Goal: Task Accomplishment & Management: Complete application form

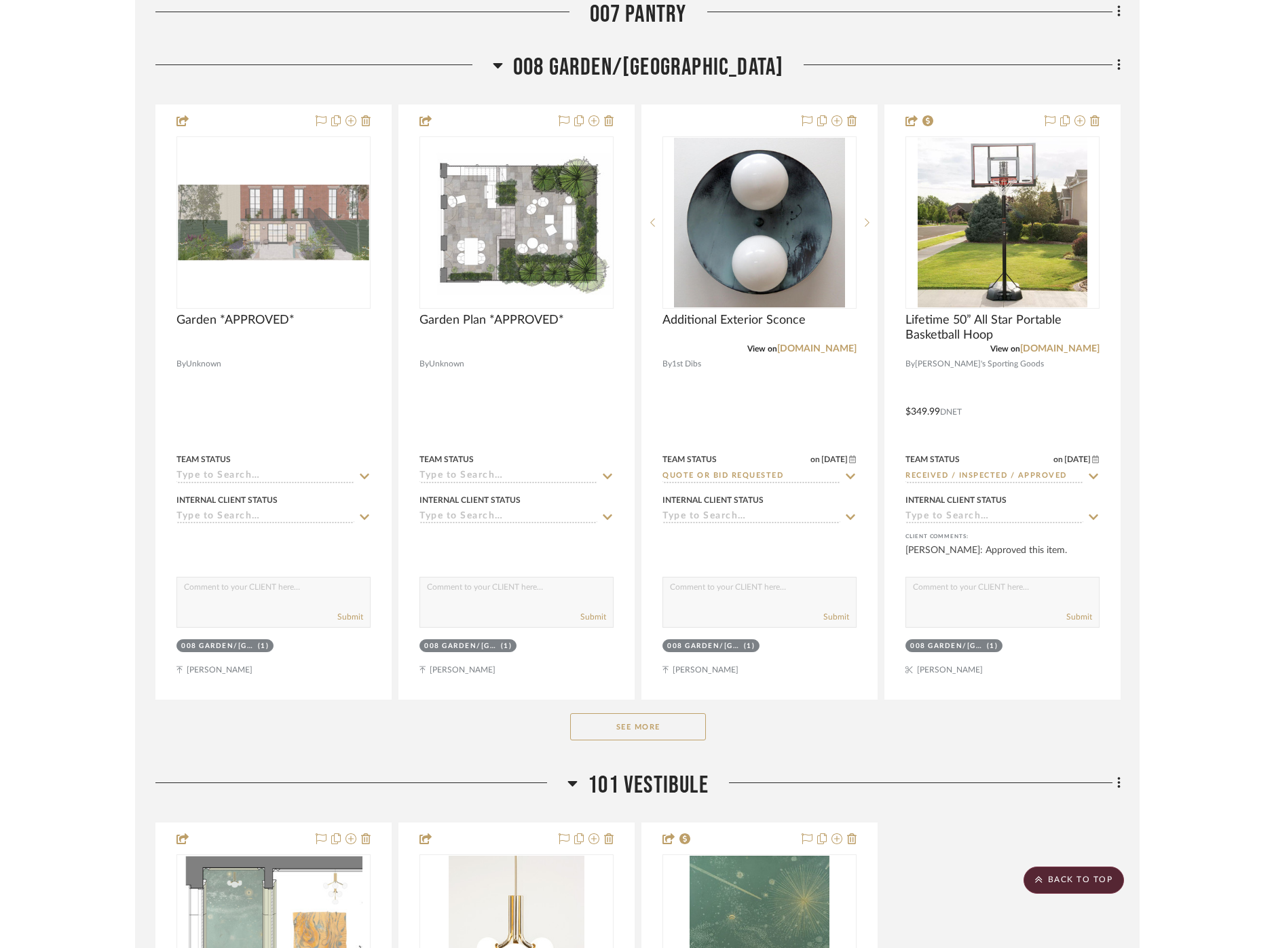
scroll to position [6865, 0]
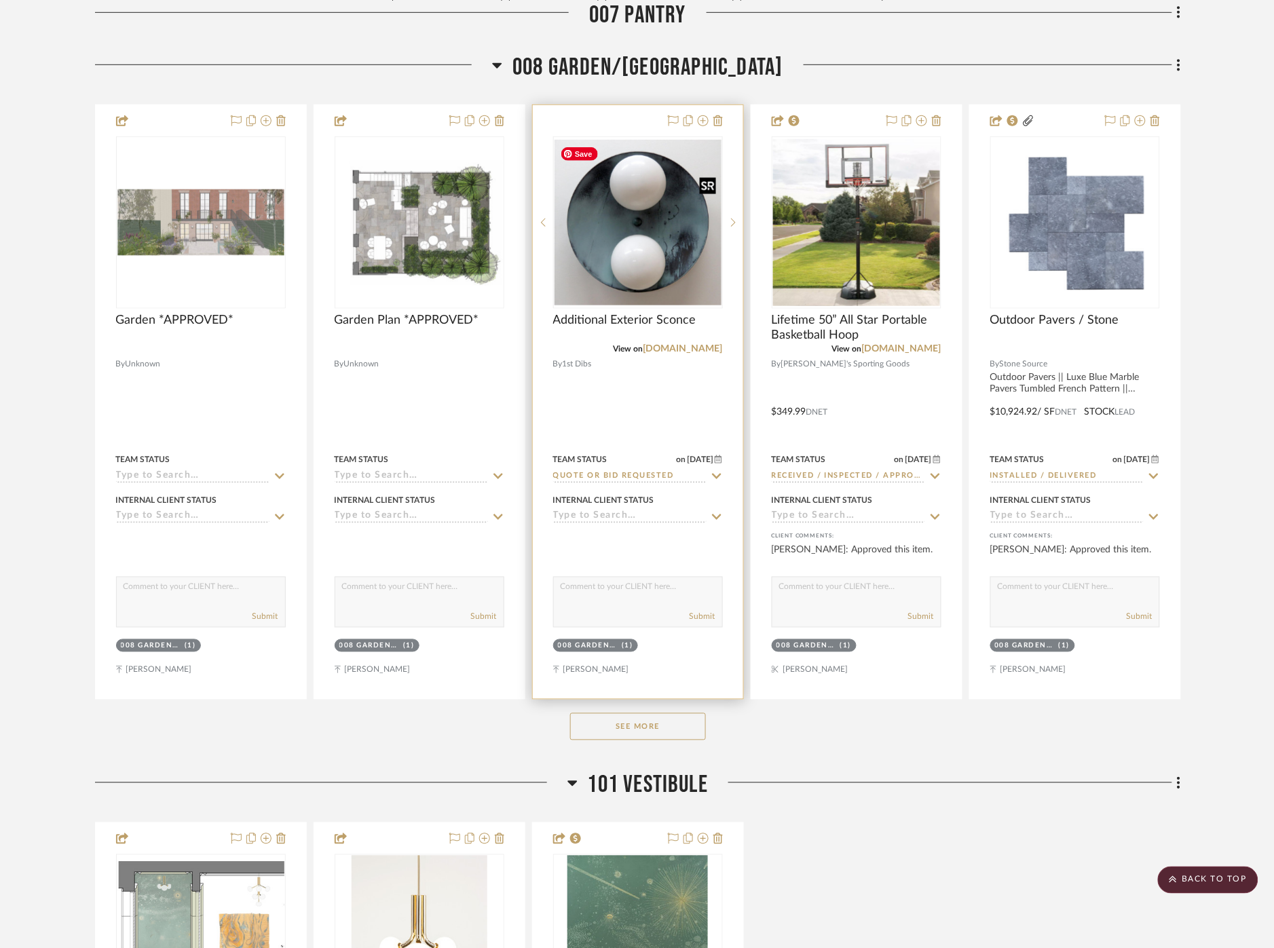
click at [661, 261] on img "0" at bounding box center [638, 223] width 167 height 166
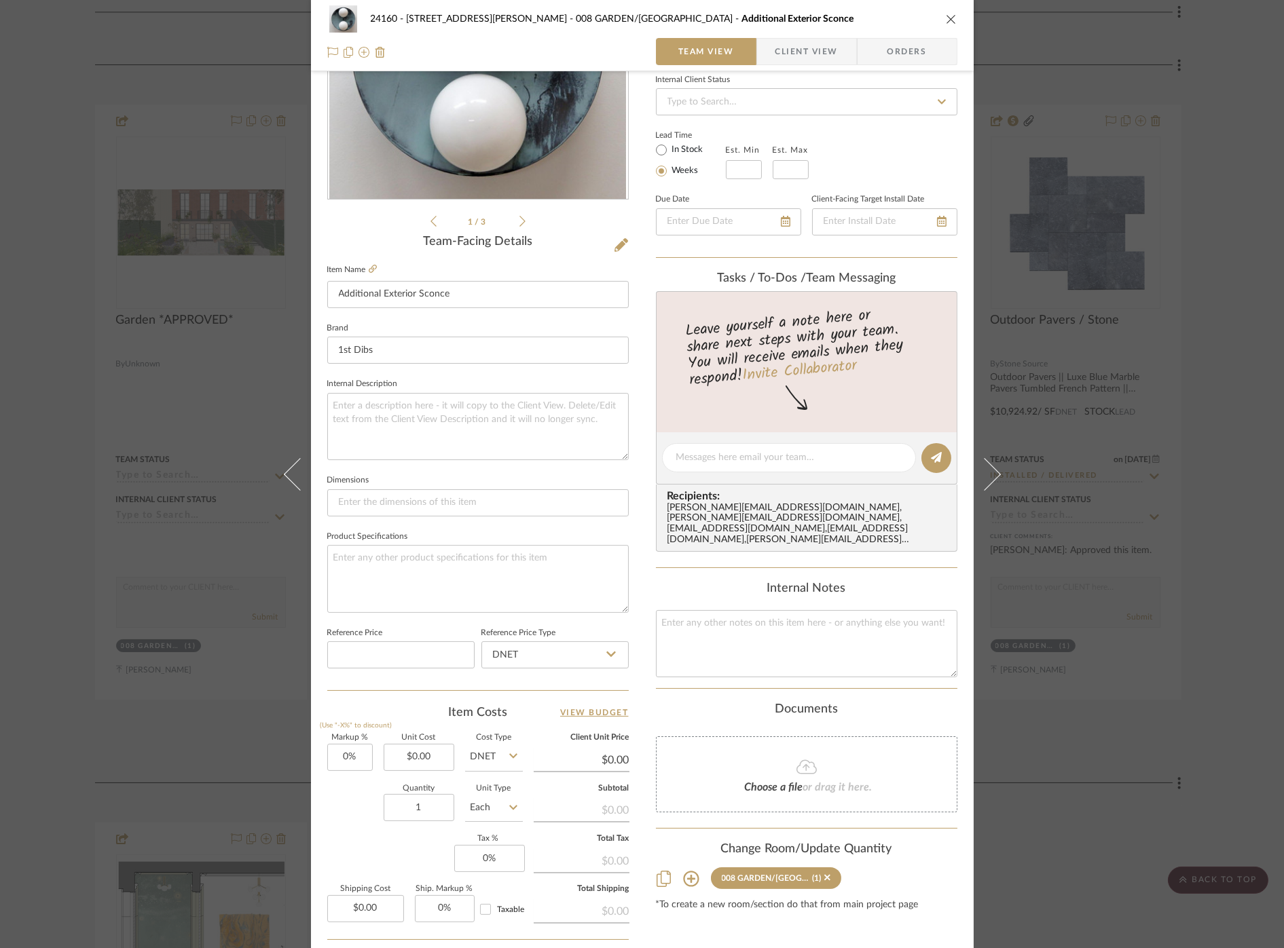
scroll to position [314, 0]
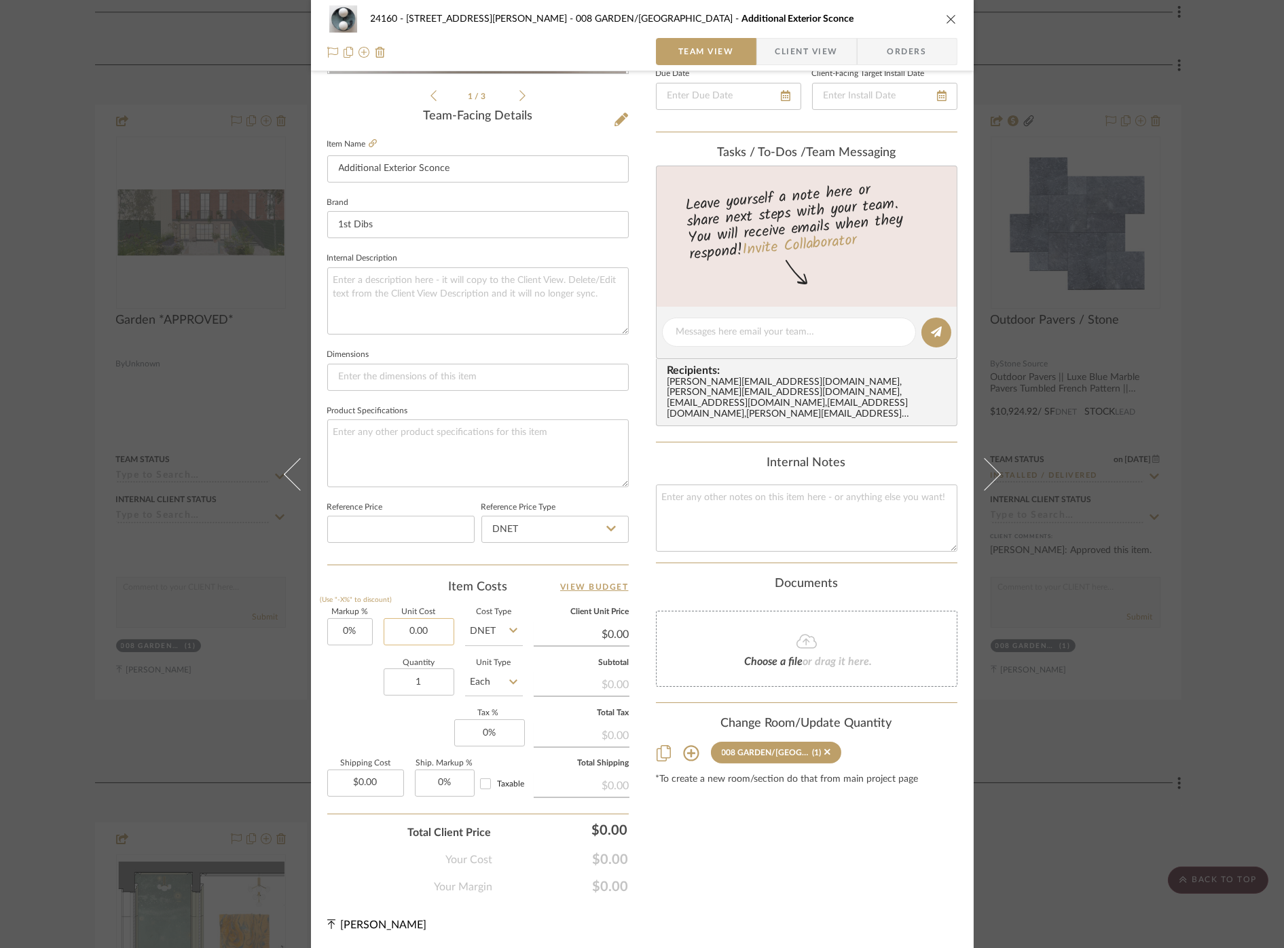
click at [409, 634] on input "0.00" at bounding box center [419, 631] width 71 height 27
type input "$1,620.00"
click at [501, 734] on input "0" at bounding box center [489, 733] width 71 height 27
type input "8"
type input "$1,620.00"
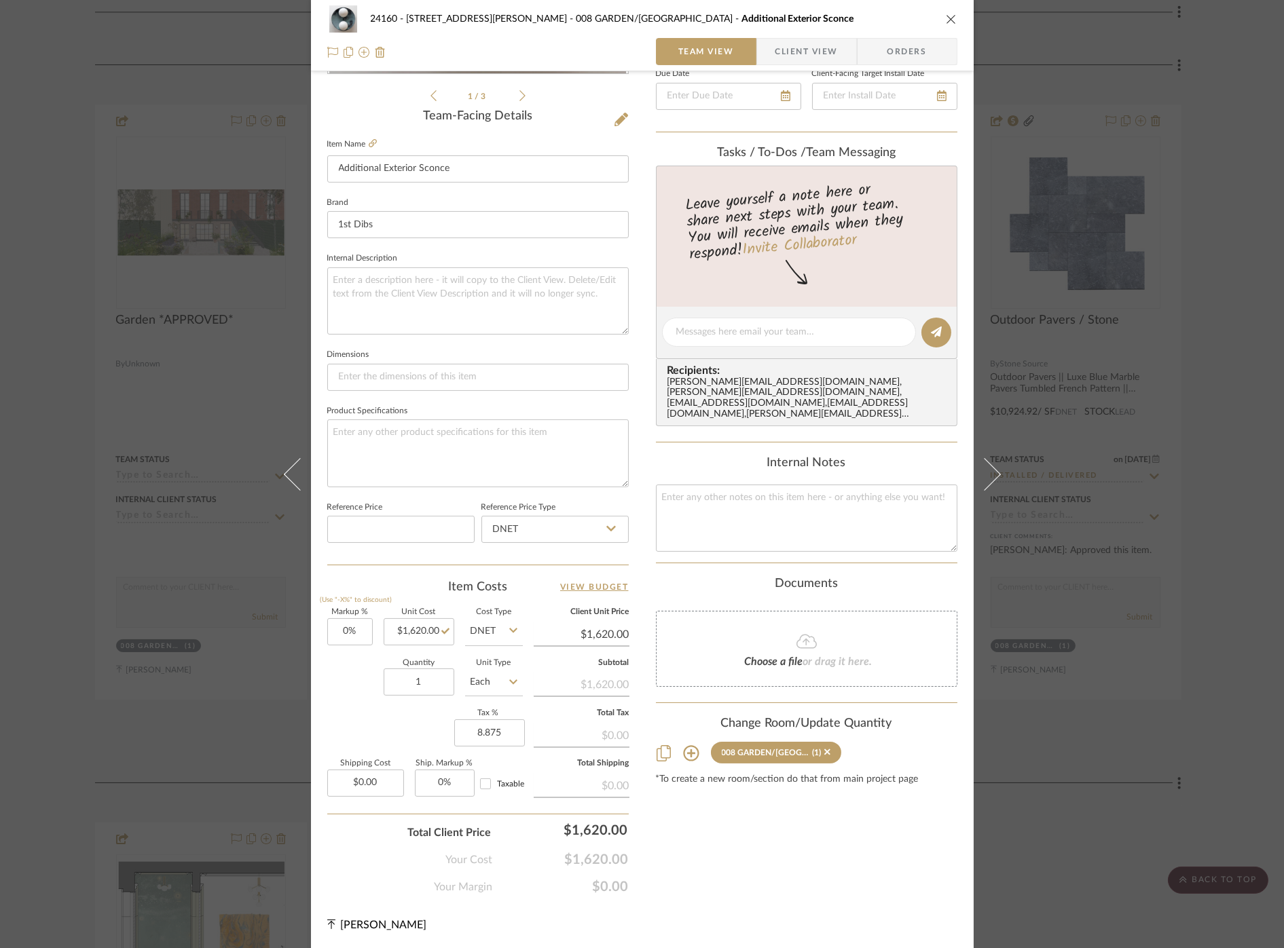
type input "8.875%"
click at [879, 893] on div "Content here copies to Client View - confirm visibility there. Show in Client D…" at bounding box center [806, 337] width 301 height 1118
click at [384, 776] on input "0.00" at bounding box center [365, 783] width 77 height 27
type input "$25.00"
click at [778, 865] on div "Content here copies to Client View - confirm visibility there. Show in Client D…" at bounding box center [806, 337] width 301 height 1118
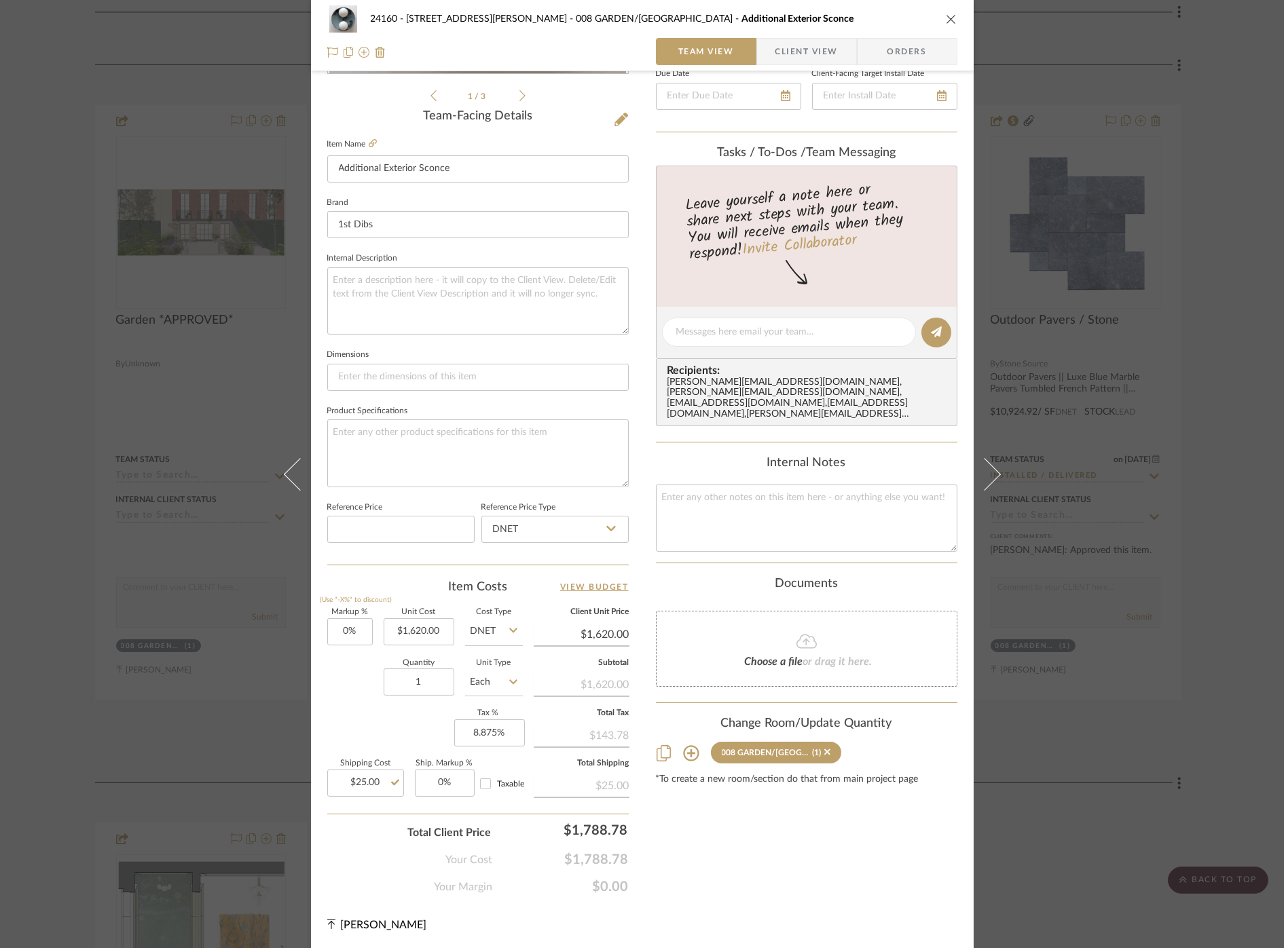
click at [484, 783] on input "Taxable" at bounding box center [486, 784] width 22 height 22
checkbox input "true"
drag, startPoint x: 798, startPoint y: 860, endPoint x: 849, endPoint y: 733, distance: 136.2
click at [798, 860] on div "Content here copies to Client View - confirm visibility there. Show in Client D…" at bounding box center [806, 337] width 301 height 1118
click at [805, 45] on span "Client View" at bounding box center [806, 51] width 62 height 27
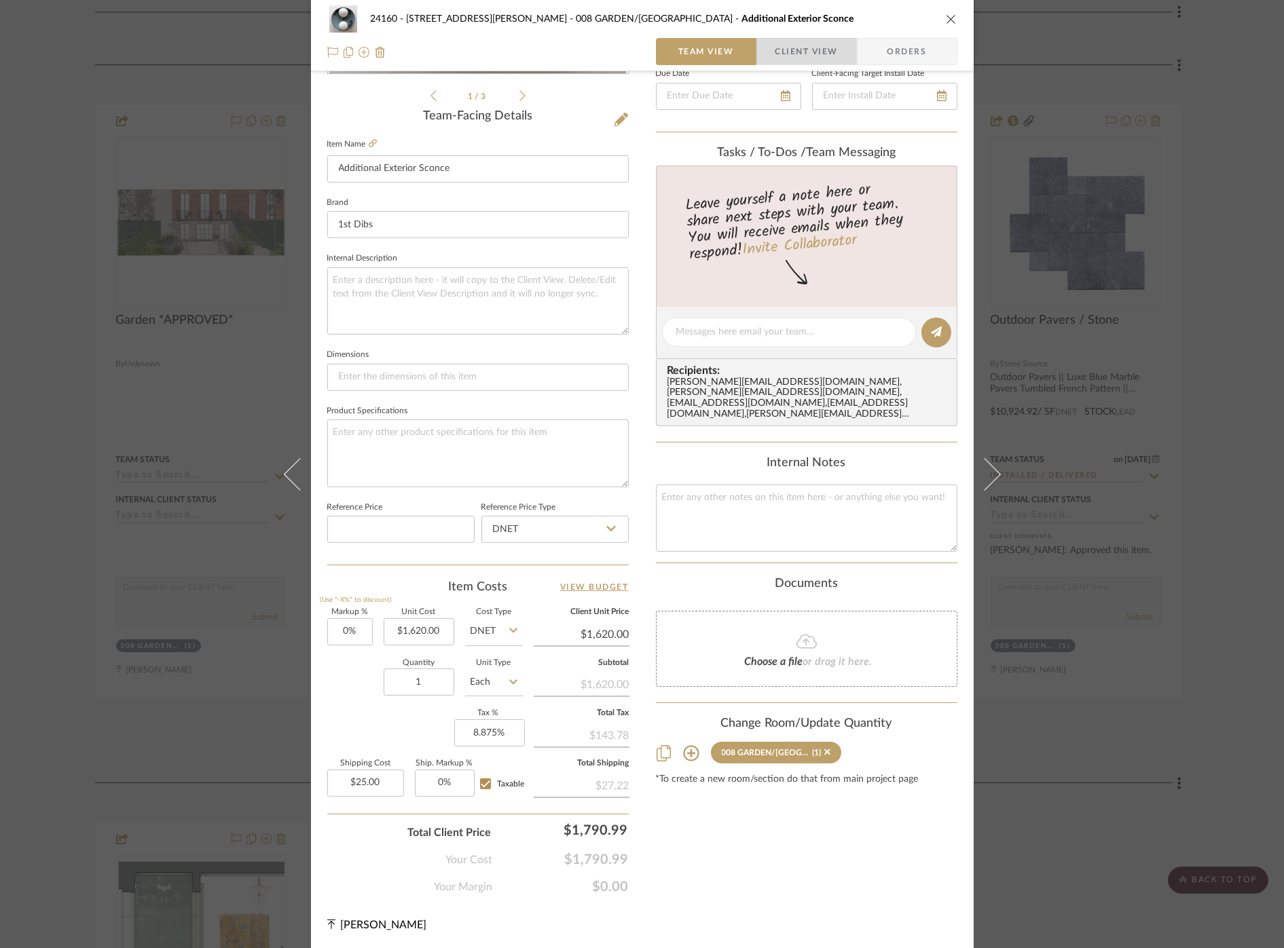
scroll to position [168, 0]
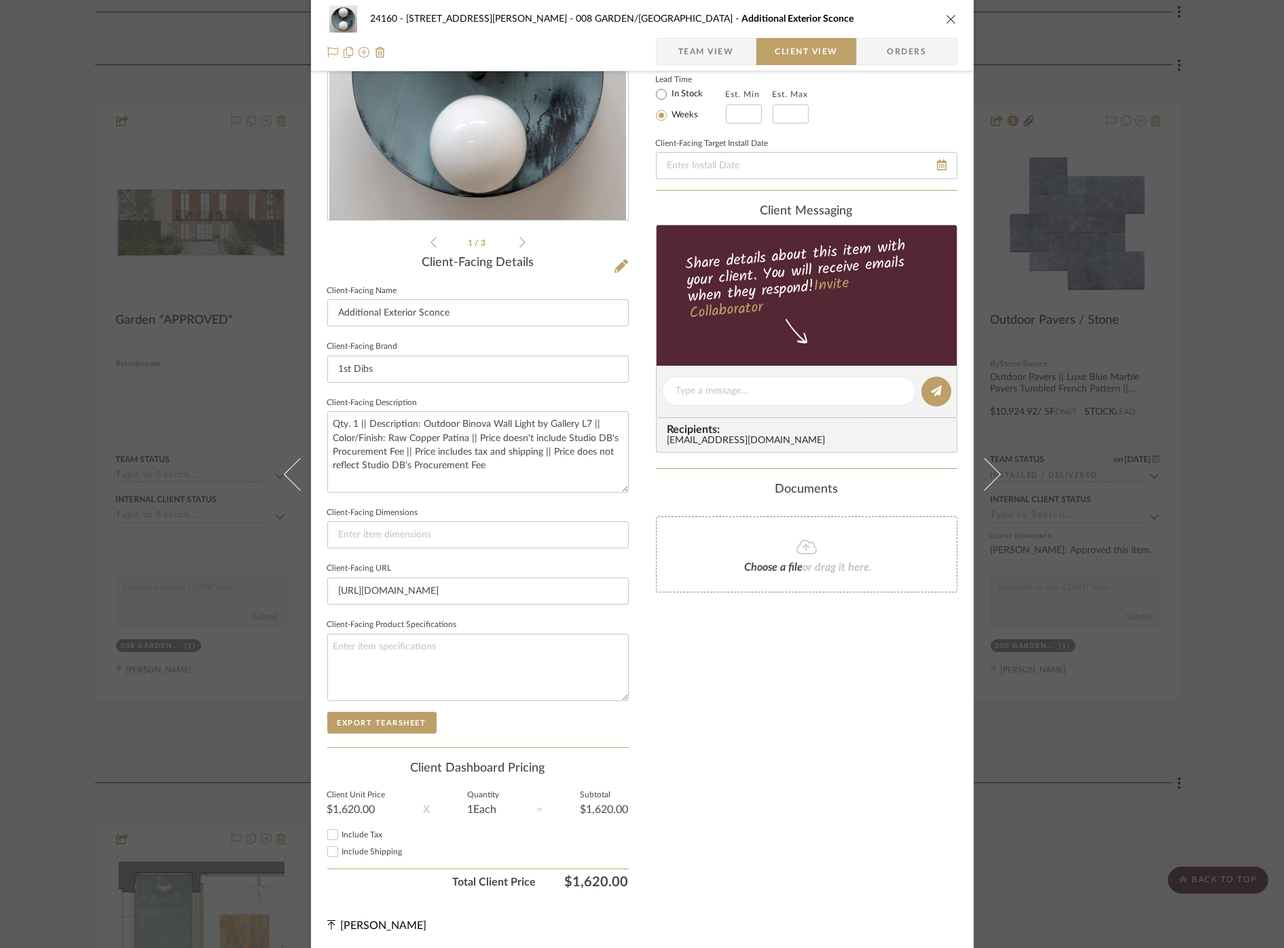
click at [328, 828] on input "Include Tax" at bounding box center [333, 835] width 16 height 16
checkbox input "true"
click at [325, 849] on input "Include Shipping" at bounding box center [333, 852] width 16 height 16
checkbox input "true"
click at [771, 800] on div "Only content on this tab can share to Dashboard. Click eyeball icon to show or …" at bounding box center [806, 411] width 301 height 972
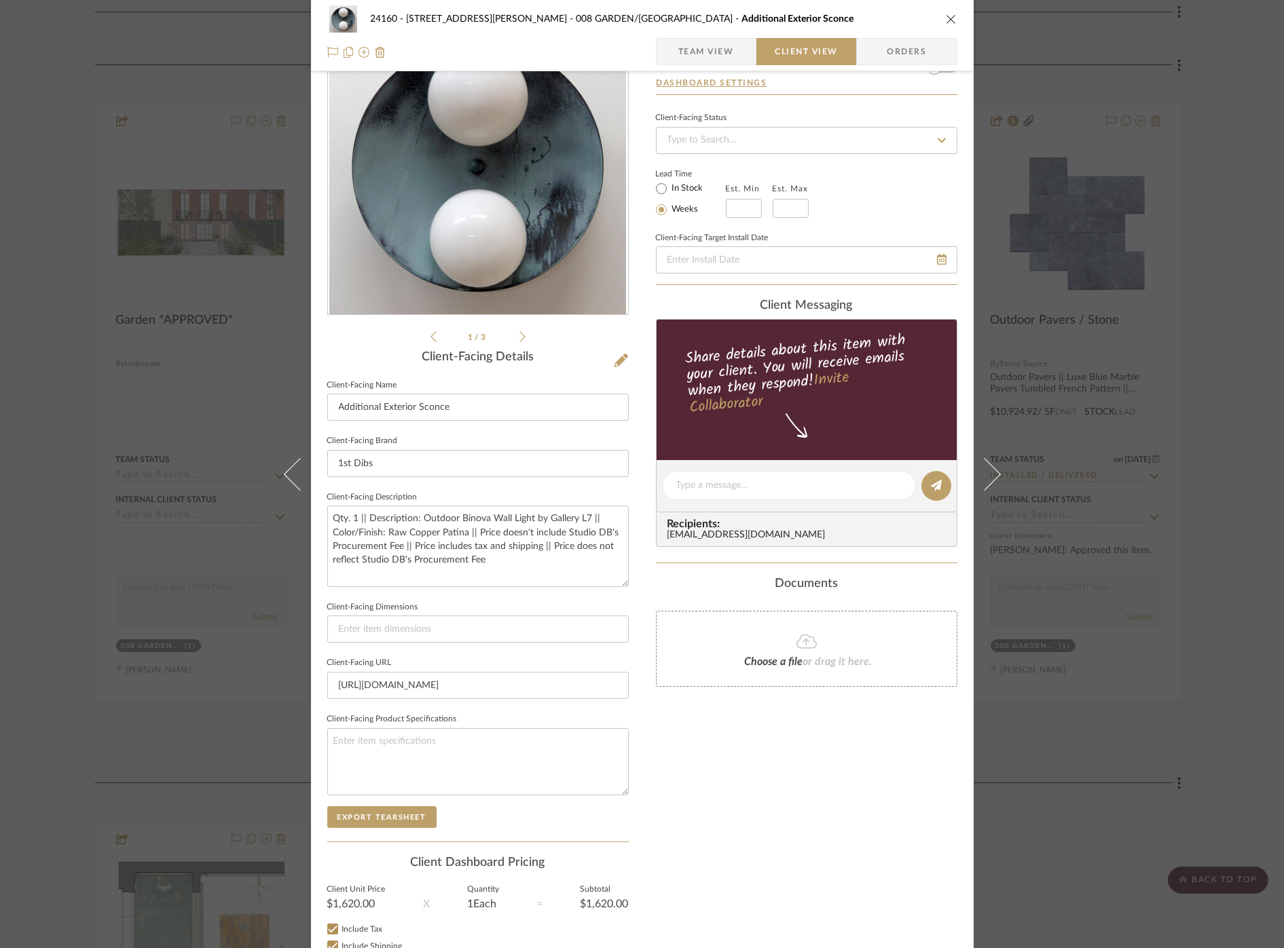
scroll to position [0, 0]
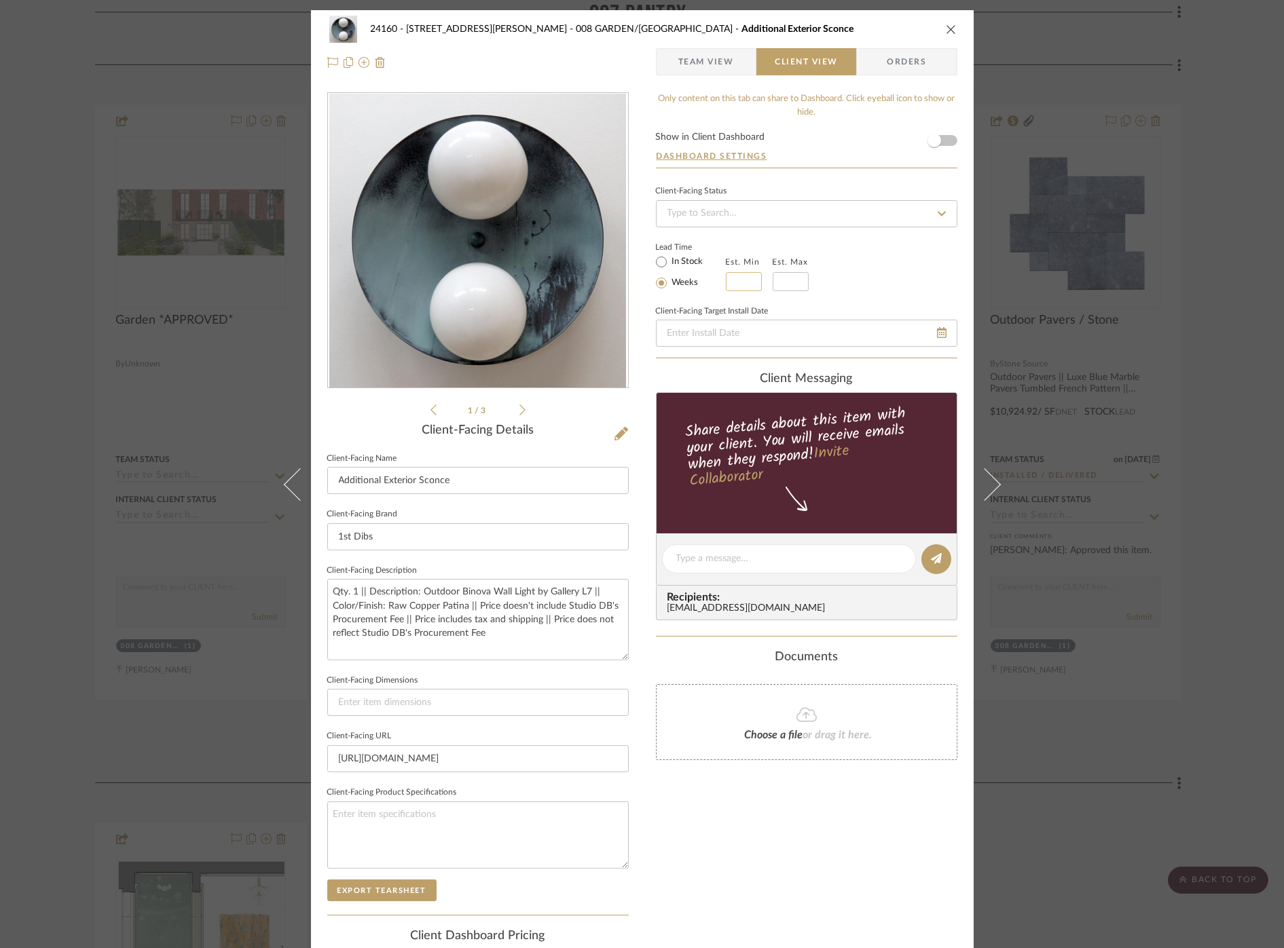
click at [728, 282] on input at bounding box center [744, 281] width 36 height 19
type input "2"
click at [791, 274] on input at bounding box center [791, 281] width 36 height 19
type input "1"
click at [792, 279] on input at bounding box center [791, 281] width 36 height 19
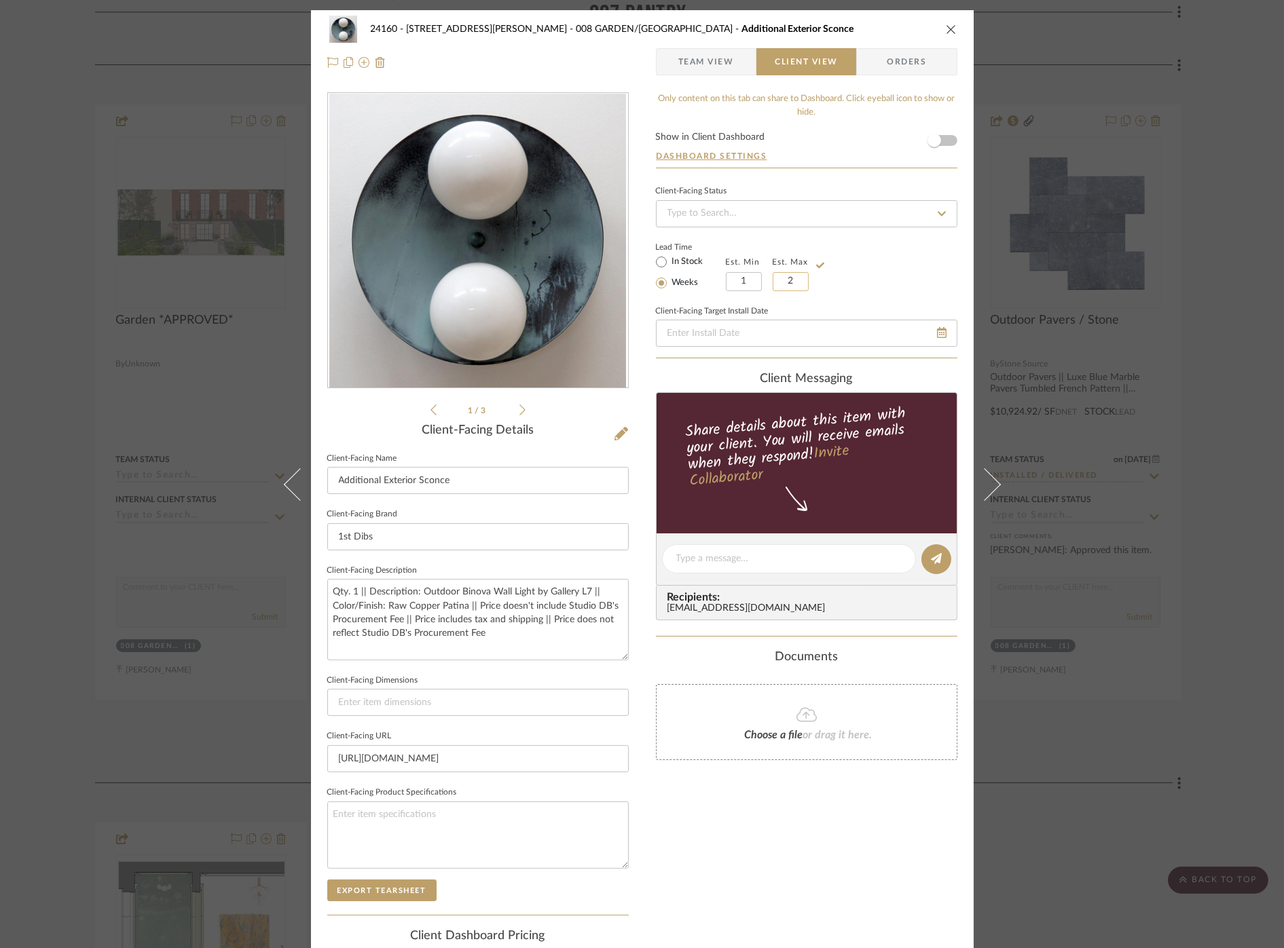
type input "2"
click at [782, 827] on div "Only content on this tab can share to Dashboard. Click eyeball icon to show or …" at bounding box center [806, 578] width 301 height 972
click at [659, 260] on input "In Stock" at bounding box center [661, 262] width 16 height 16
radio input "true"
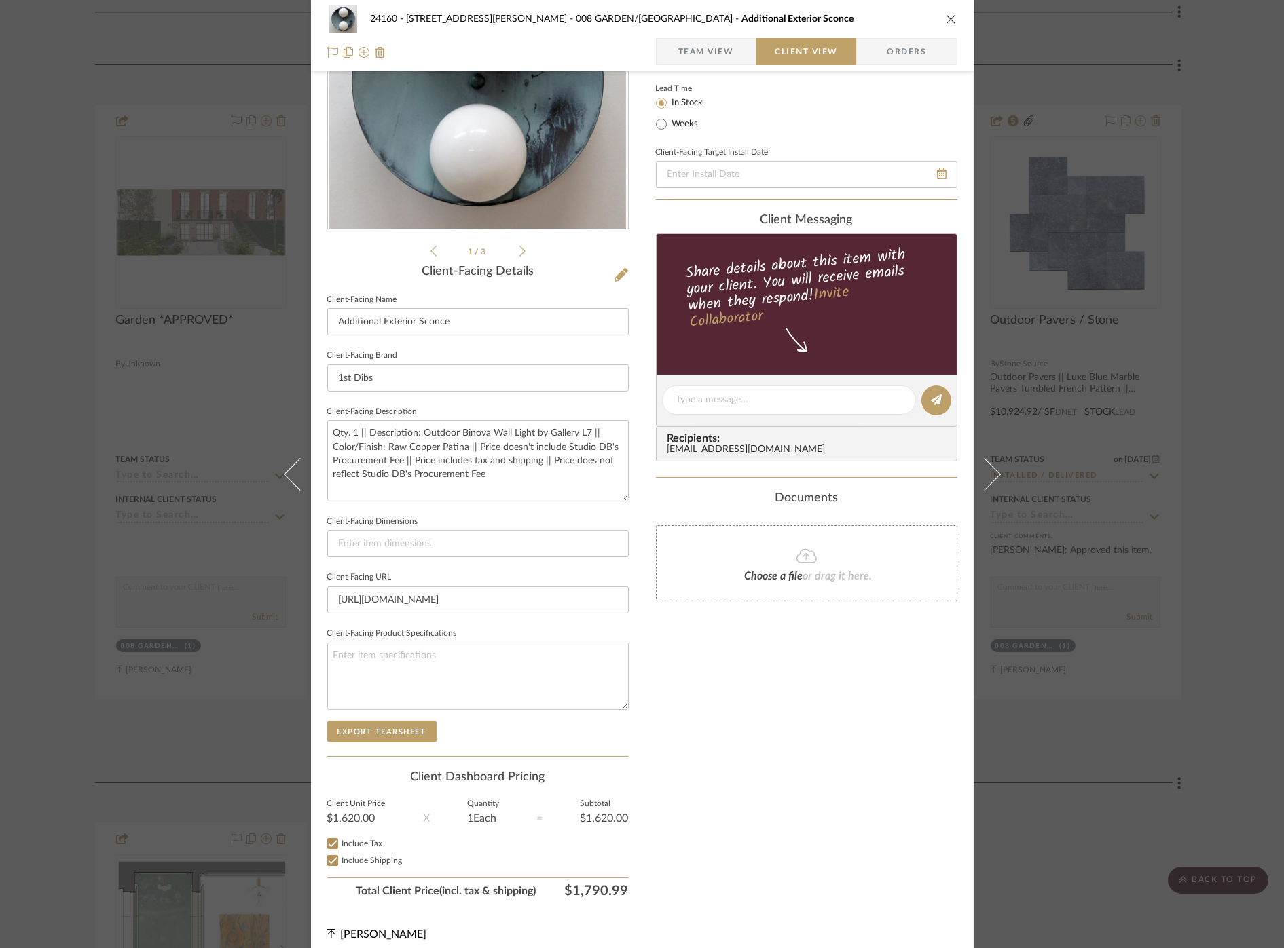
scroll to position [168, 0]
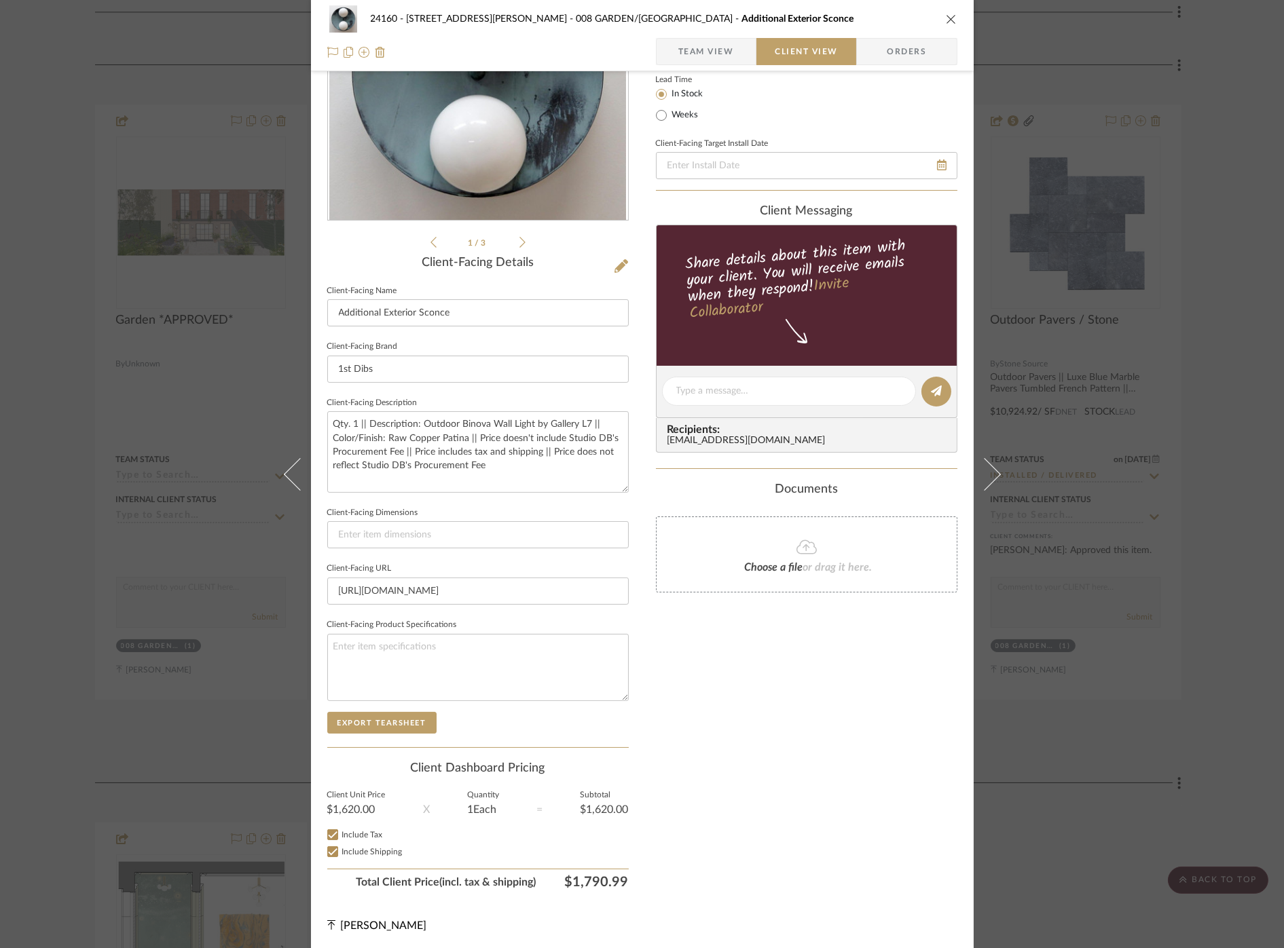
click at [777, 806] on div "Only content on this tab can share to Dashboard. Click eyeball icon to show or …" at bounding box center [806, 411] width 301 height 972
click at [1194, 428] on div "24160 - [STREET_ADDRESS] - [PERSON_NAME] 008 GARDEN/TERRACE Additional Exterior…" at bounding box center [642, 474] width 1284 height 948
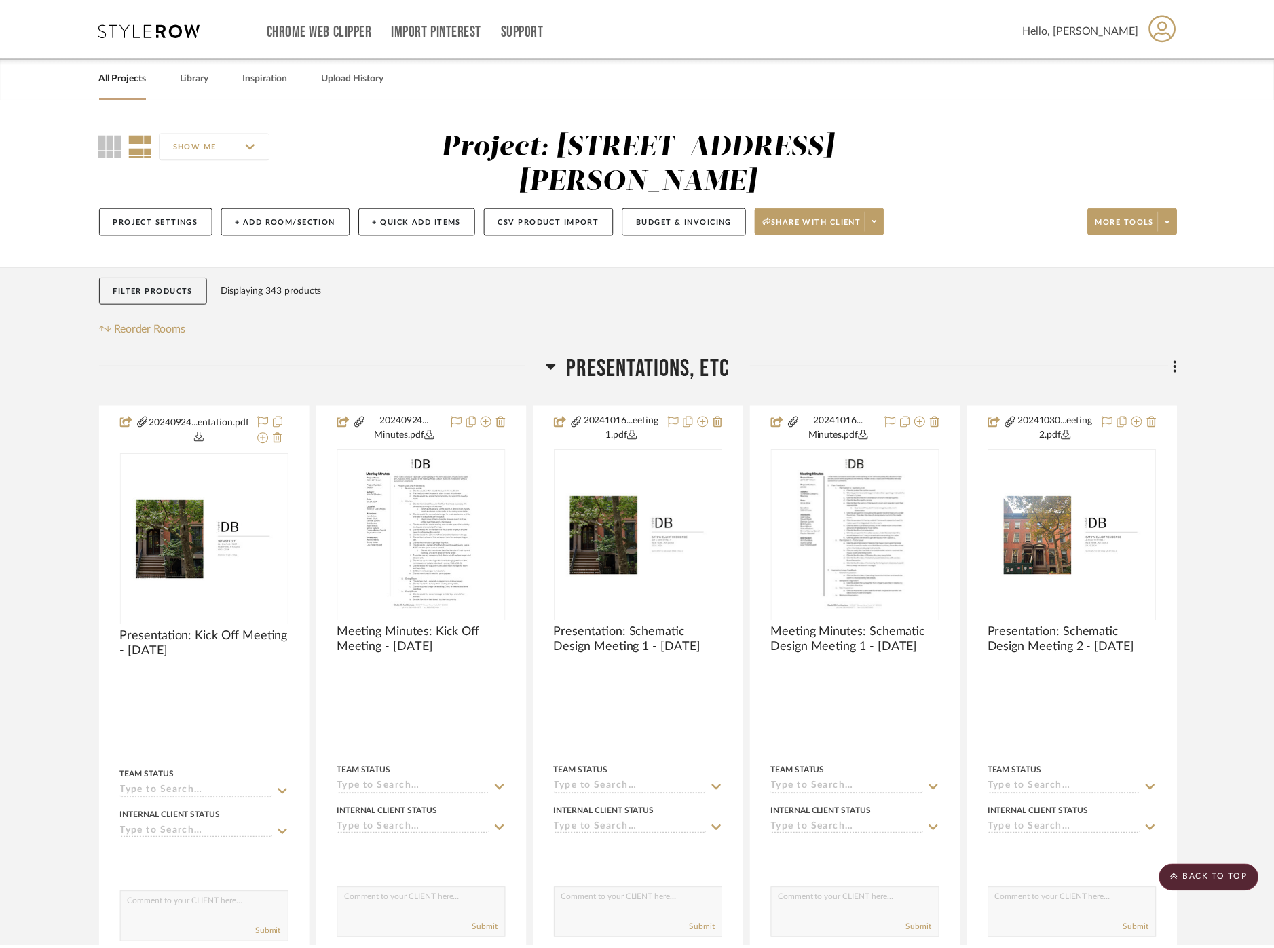
scroll to position [6865, 0]
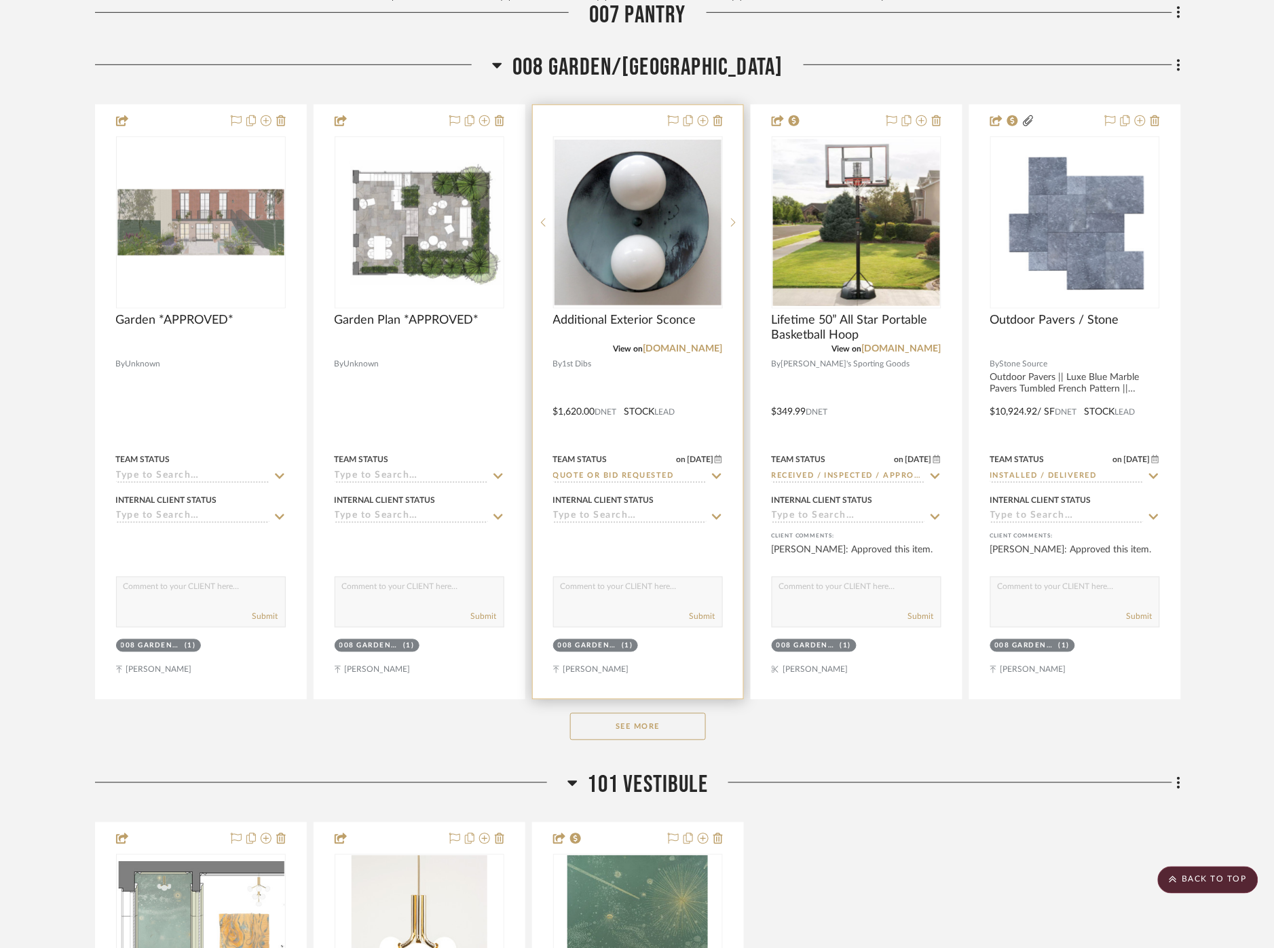
click at [720, 477] on icon at bounding box center [717, 476] width 12 height 11
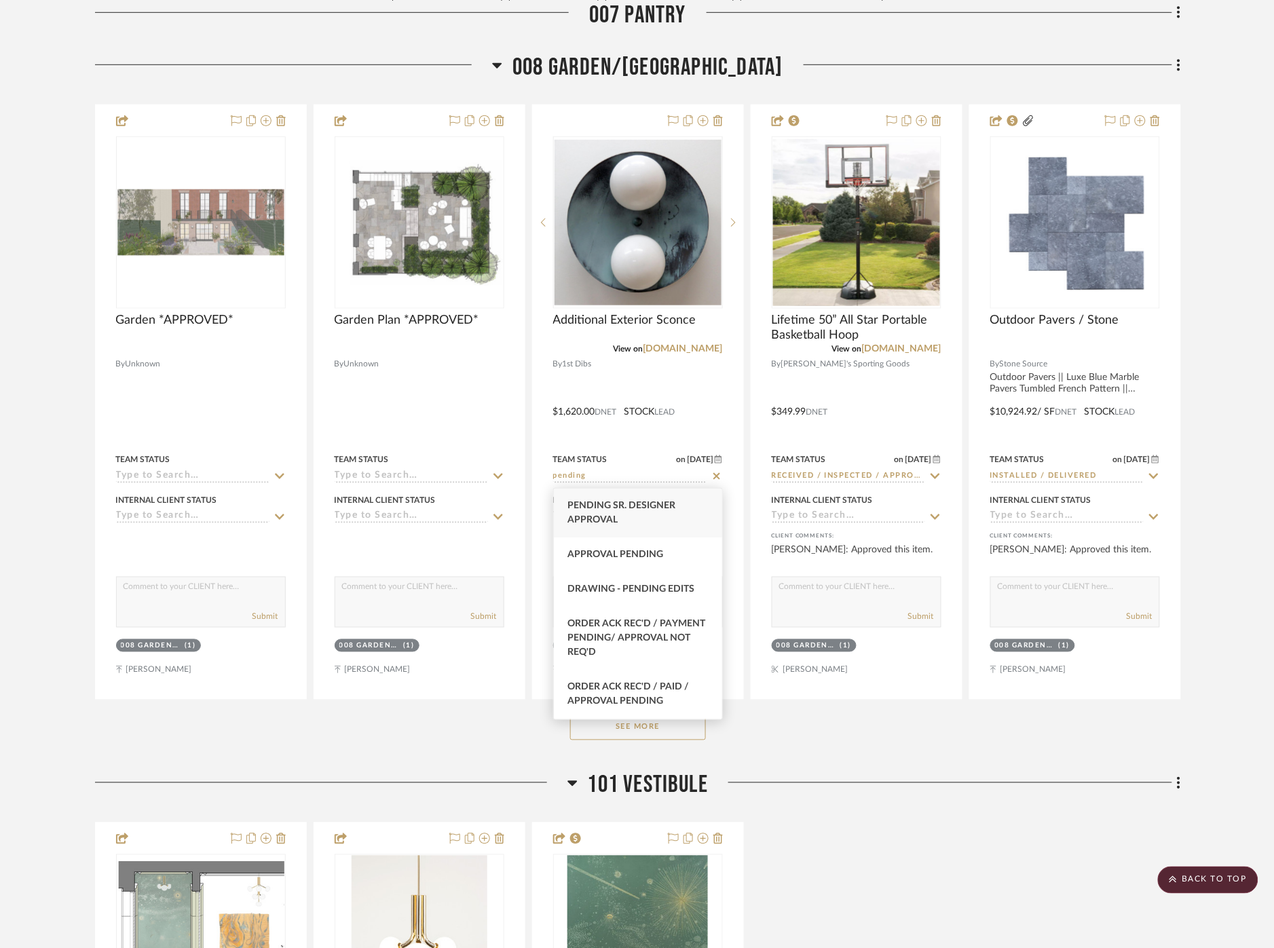
type input "pending"
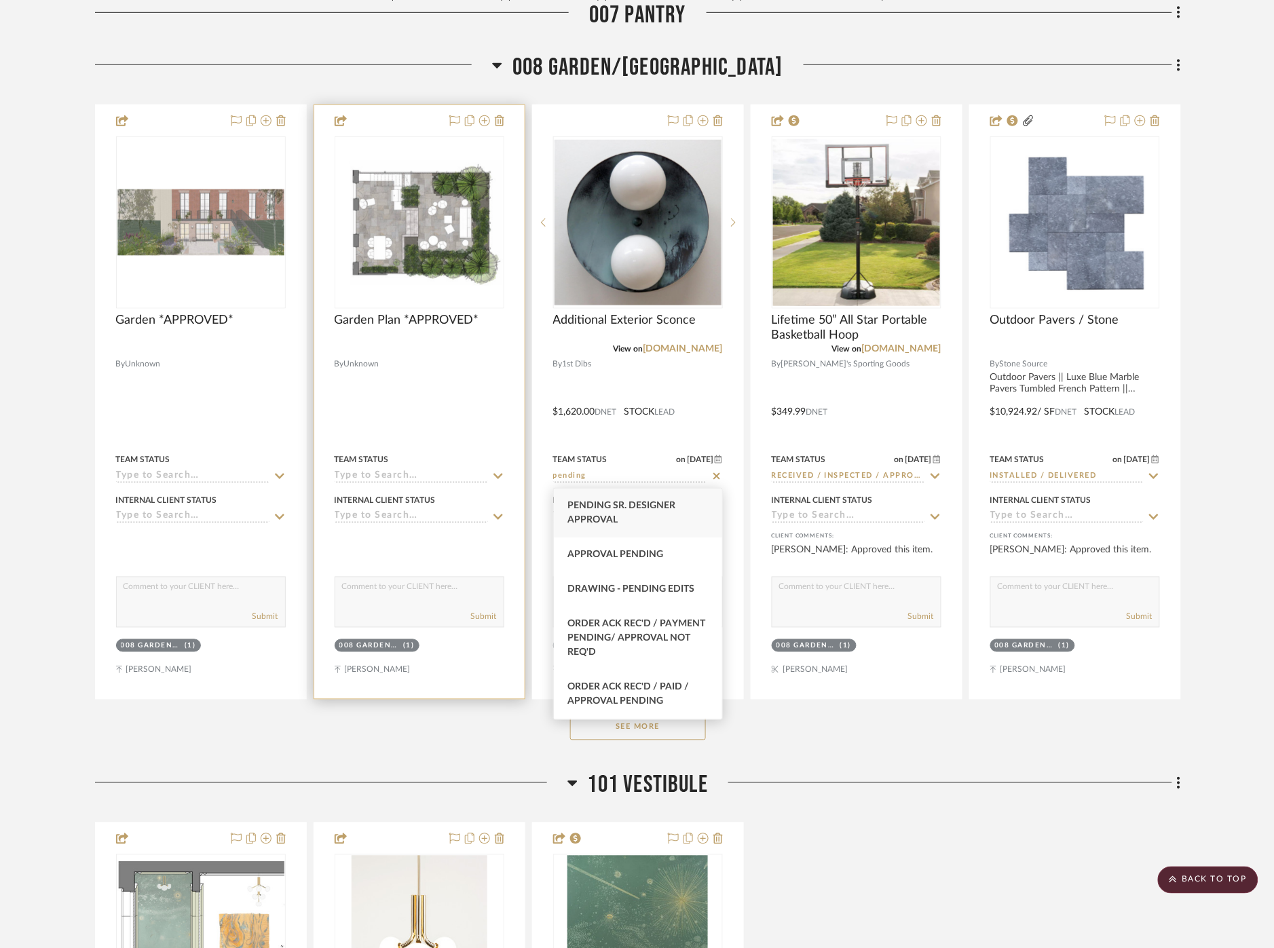
drag, startPoint x: 661, startPoint y: 506, endPoint x: 503, endPoint y: 421, distance: 179.5
click at [662, 506] on span "Pending Sr. Designer Approval" at bounding box center [622, 513] width 108 height 24
type input "[DATE]"
type input "Pending Sr. Designer Approval"
